Goal: Task Accomplishment & Management: Complete application form

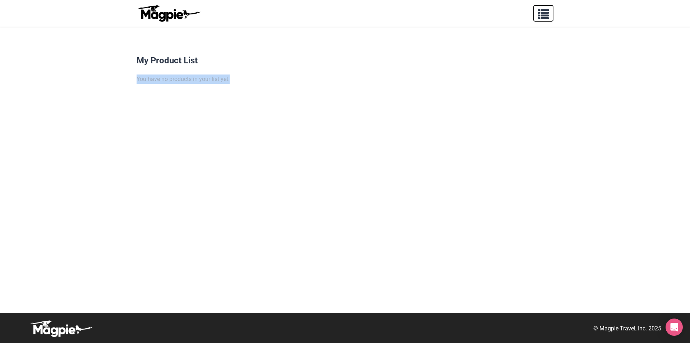
click at [548, 15] on span "button" at bounding box center [543, 12] width 11 height 11
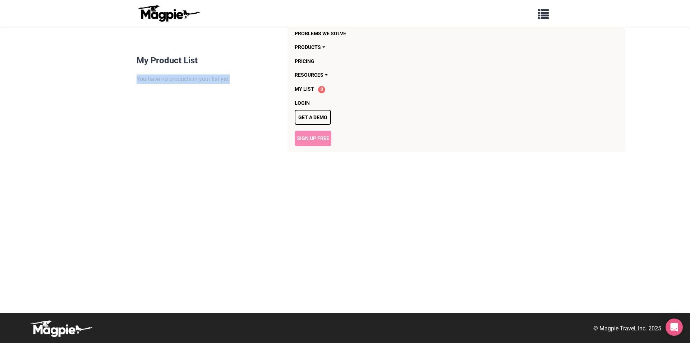
click at [317, 134] on link "Sign Up Free" at bounding box center [313, 138] width 37 height 15
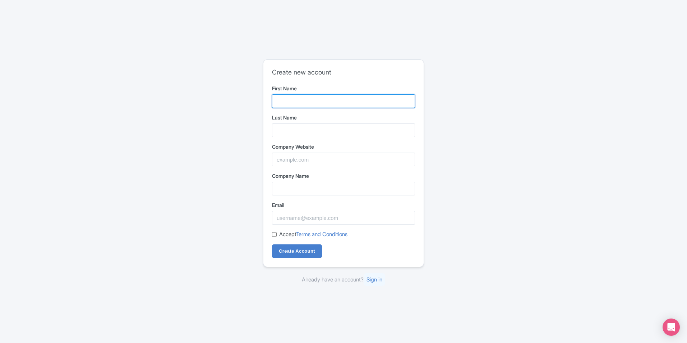
click at [326, 101] on input "First Name" at bounding box center [343, 101] width 143 height 14
type input "Golden State"
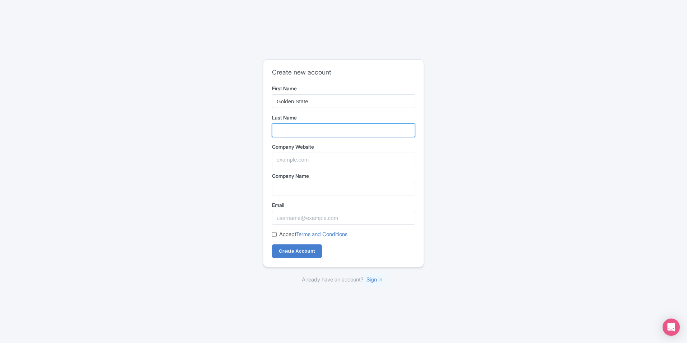
type input "Limousine"
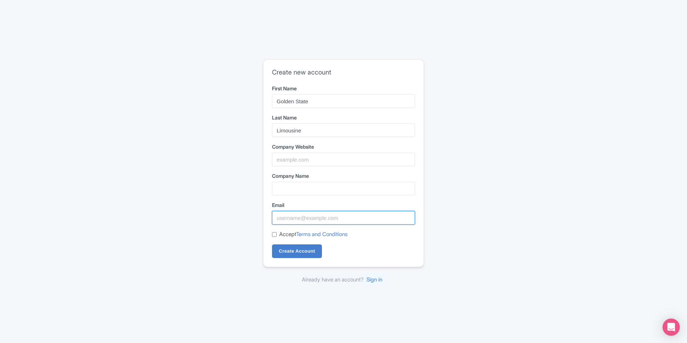
type input "limosservicesprovider@gmail.com"
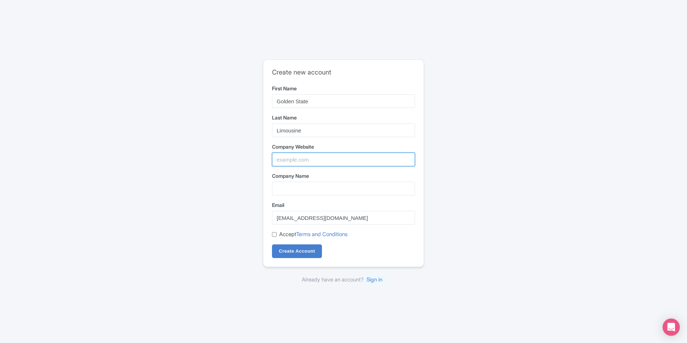
click at [339, 158] on input "Company Website" at bounding box center [343, 159] width 143 height 14
type input "https://gstatelimo.com/"
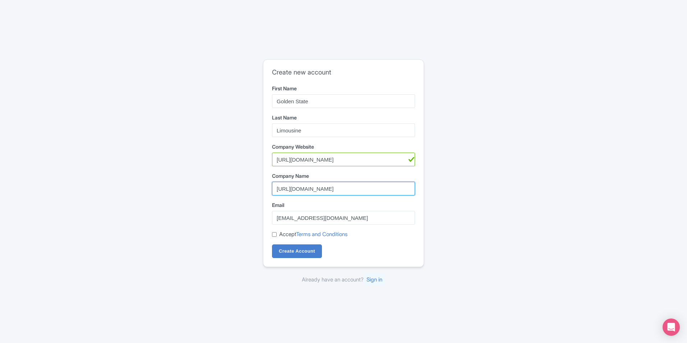
click at [292, 190] on input "https://gstatelimo.com/" at bounding box center [343, 189] width 143 height 14
type input "Golden State Limousine"
click at [277, 233] on div "Accept Terms and Conditions" at bounding box center [343, 234] width 143 height 8
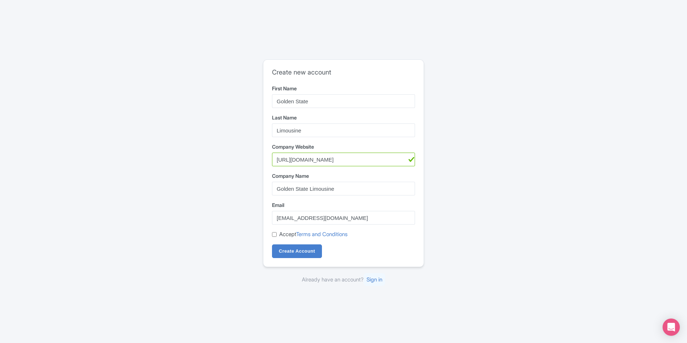
click at [281, 237] on label "Accept Terms and Conditions" at bounding box center [313, 234] width 68 height 8
click at [277, 237] on input "Accept Terms and Conditions" at bounding box center [274, 234] width 5 height 5
checkbox input "true"
click at [284, 250] on input "Create Account" at bounding box center [297, 251] width 50 height 14
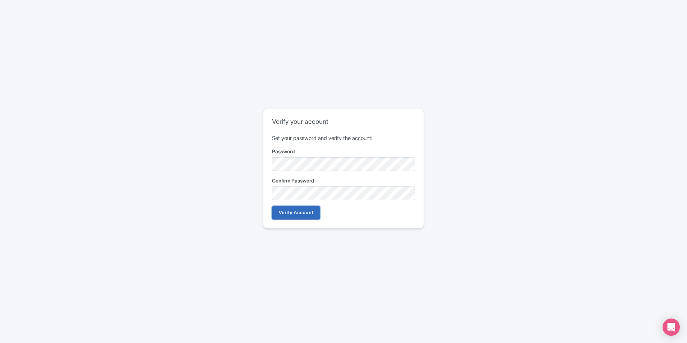
click at [285, 209] on input "Verify Account" at bounding box center [296, 213] width 48 height 14
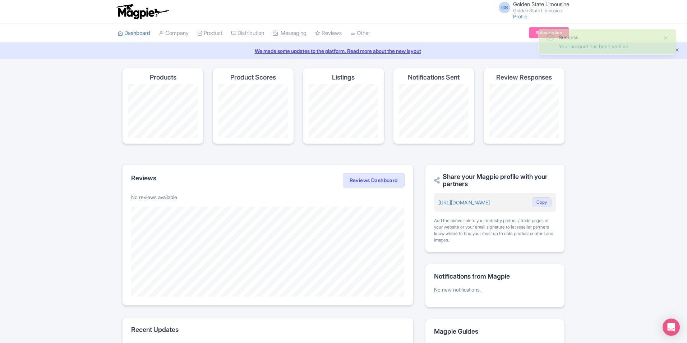
click at [665, 40] on button "Close" at bounding box center [666, 37] width 6 height 9
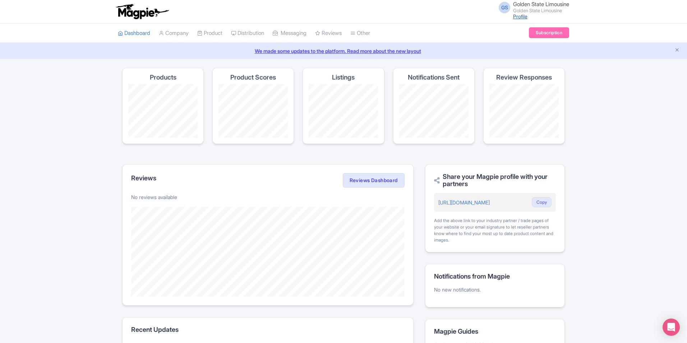
click at [517, 18] on link "Profile" at bounding box center [520, 16] width 14 height 6
click at [393, 117] on div "Notifications Sent" at bounding box center [434, 106] width 82 height 76
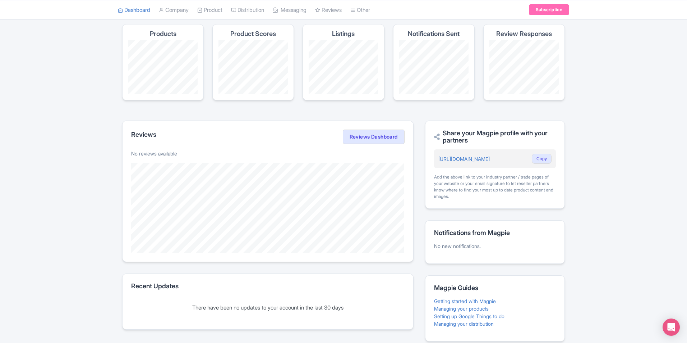
scroll to position [73, 0]
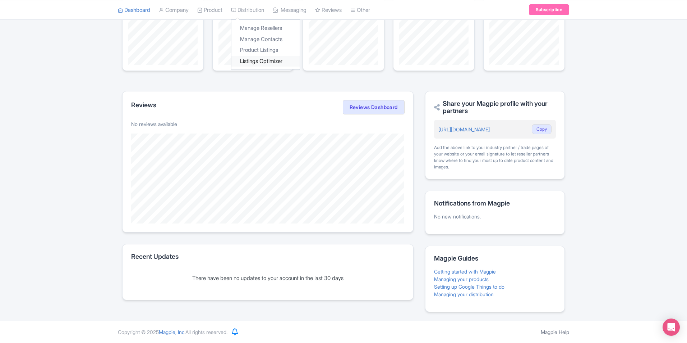
click at [262, 60] on link "Listings Optimizer" at bounding box center [266, 60] width 68 height 11
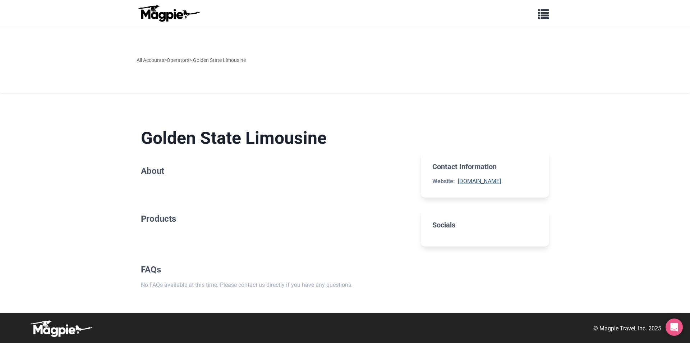
click at [479, 184] on link "[DOMAIN_NAME]" at bounding box center [479, 181] width 43 height 7
click at [172, 17] on img at bounding box center [169, 13] width 65 height 17
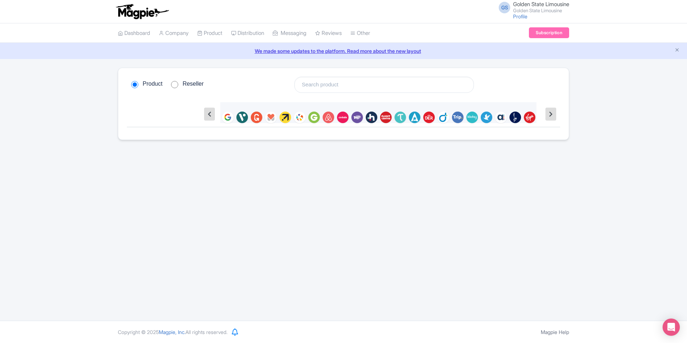
click at [191, 86] on span "Reseller" at bounding box center [193, 84] width 21 height 7
click at [178, 86] on input "Reseller" at bounding box center [174, 84] width 7 height 7
radio input "true"
click at [140, 33] on link "Dashboard" at bounding box center [134, 33] width 32 height 20
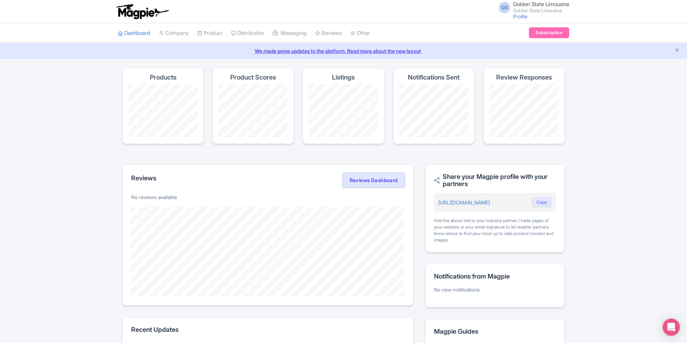
click at [383, 183] on link "Reviews Dashboard" at bounding box center [374, 180] width 62 height 14
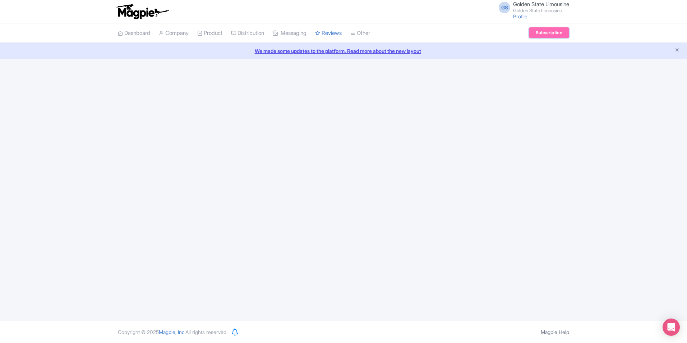
click at [540, 31] on link "Subscription" at bounding box center [549, 32] width 40 height 11
click at [517, 18] on link "Profile" at bounding box center [520, 16] width 14 height 6
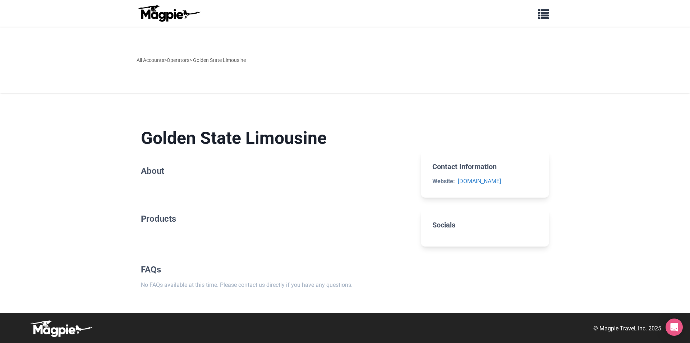
click at [441, 226] on h2 "Socials" at bounding box center [485, 224] width 105 height 9
click at [538, 17] on span "button" at bounding box center [543, 12] width 11 height 11
click at [326, 47] on link "Products" at bounding box center [415, 47] width 241 height 14
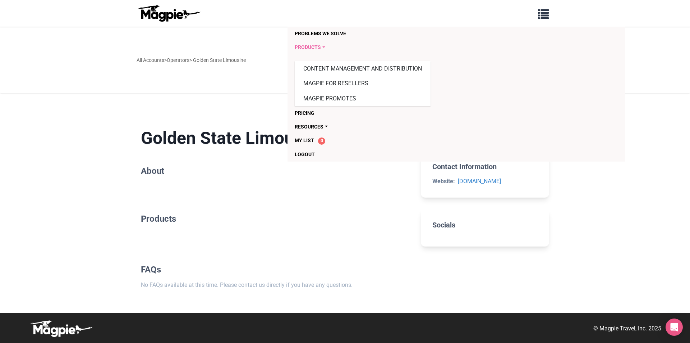
click at [326, 47] on link "Products" at bounding box center [415, 47] width 241 height 14
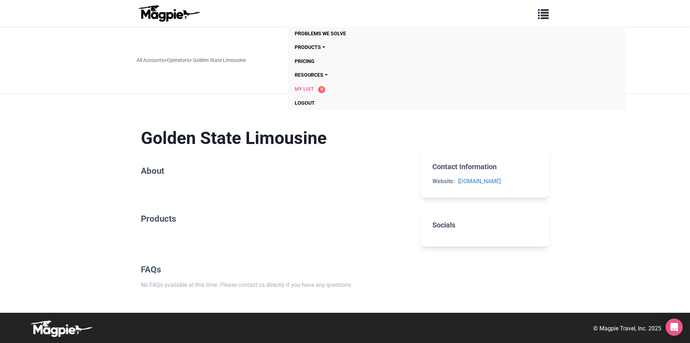
click at [303, 88] on span "My List" at bounding box center [304, 89] width 19 height 6
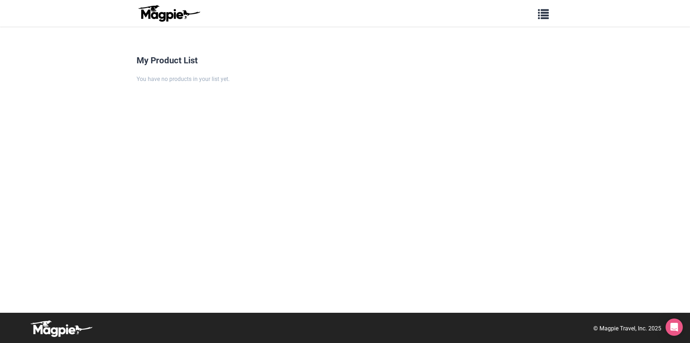
click at [161, 64] on h4 "My Product List" at bounding box center [345, 60] width 417 height 10
click at [546, 15] on span "button" at bounding box center [543, 12] width 11 height 11
click at [323, 49] on link "Products" at bounding box center [415, 47] width 241 height 14
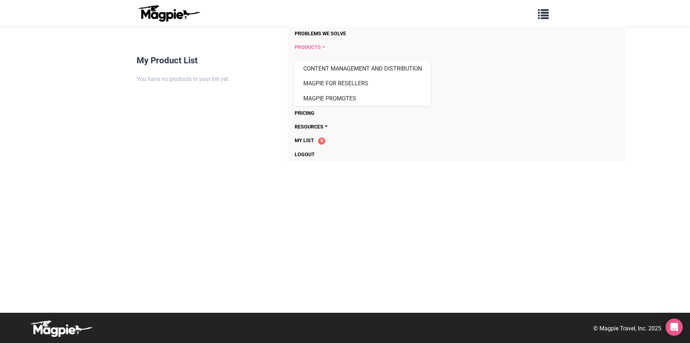
click at [323, 49] on link "Products" at bounding box center [415, 47] width 241 height 14
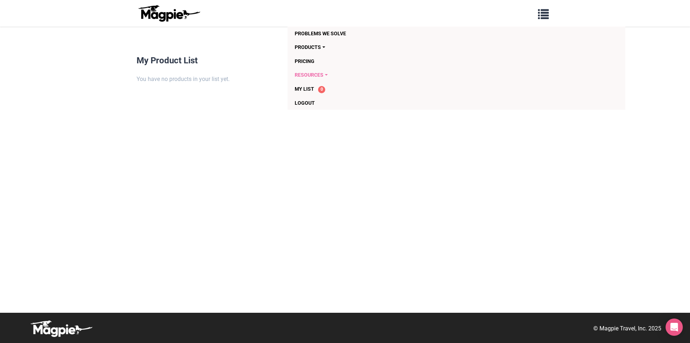
click at [319, 72] on link "Resources" at bounding box center [415, 75] width 241 height 14
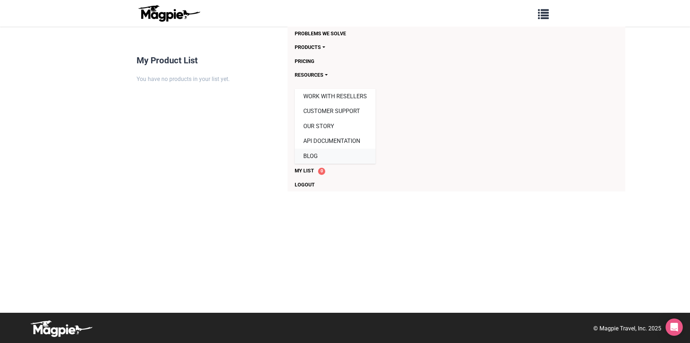
click at [304, 154] on link "Blog" at bounding box center [335, 155] width 81 height 15
